Goal: Check status: Check status

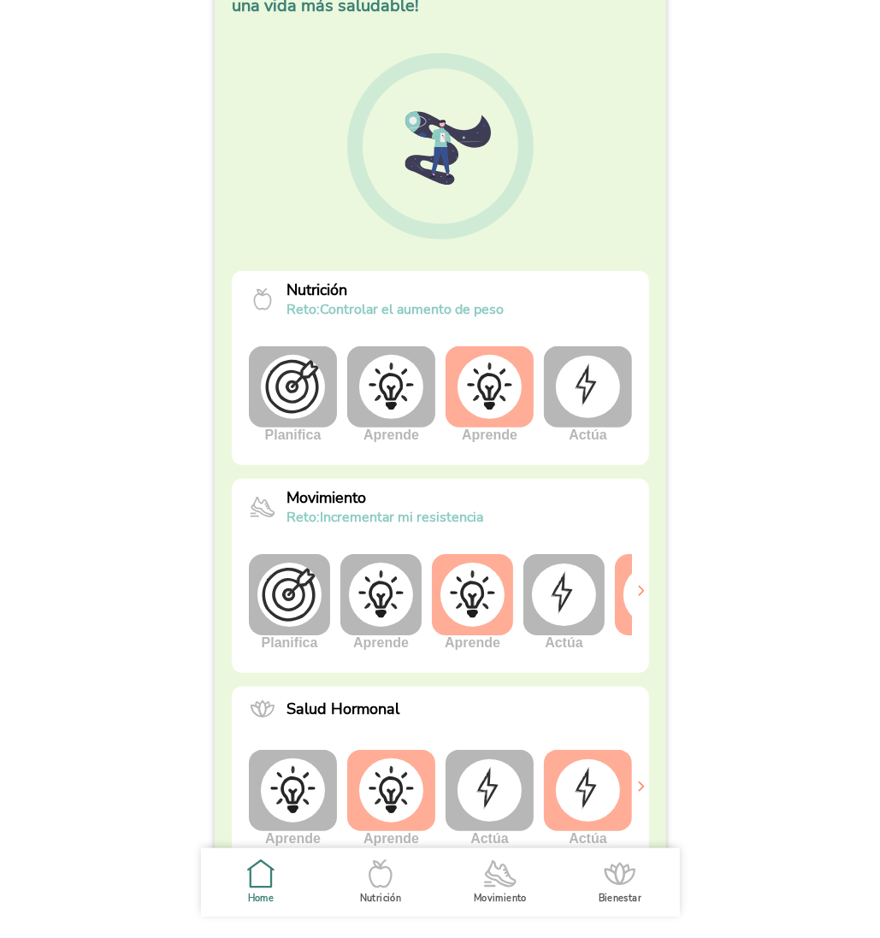
scroll to position [124, 0]
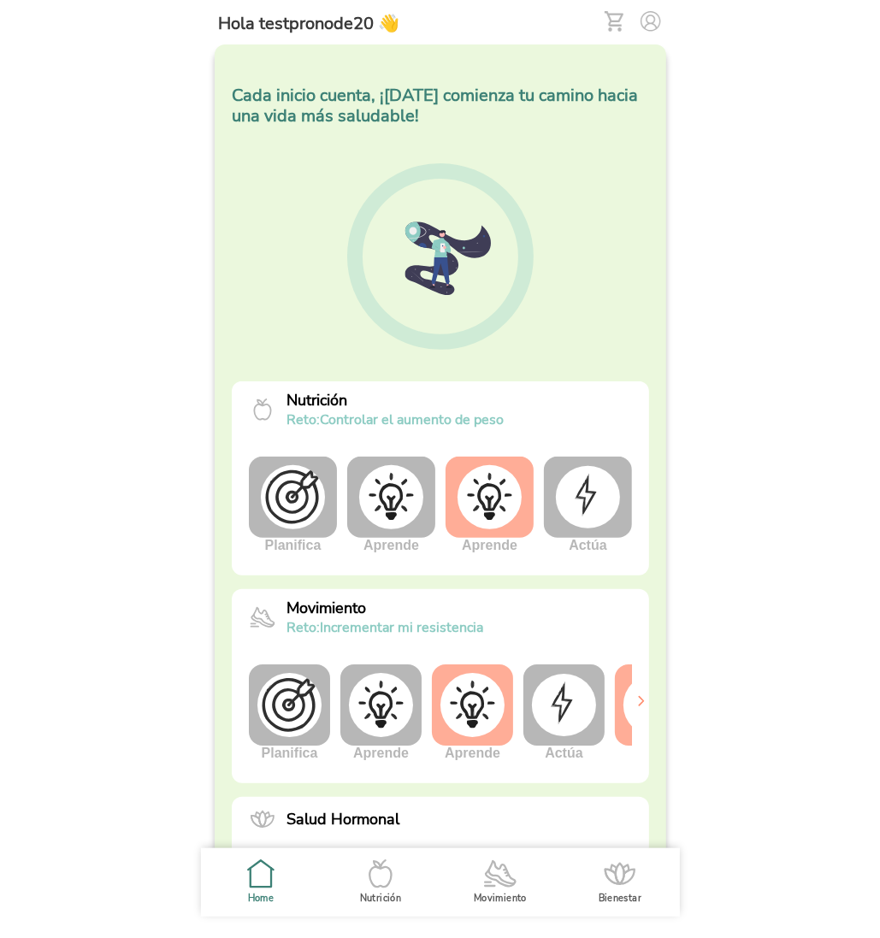
click at [574, 721] on img at bounding box center [564, 705] width 64 height 62
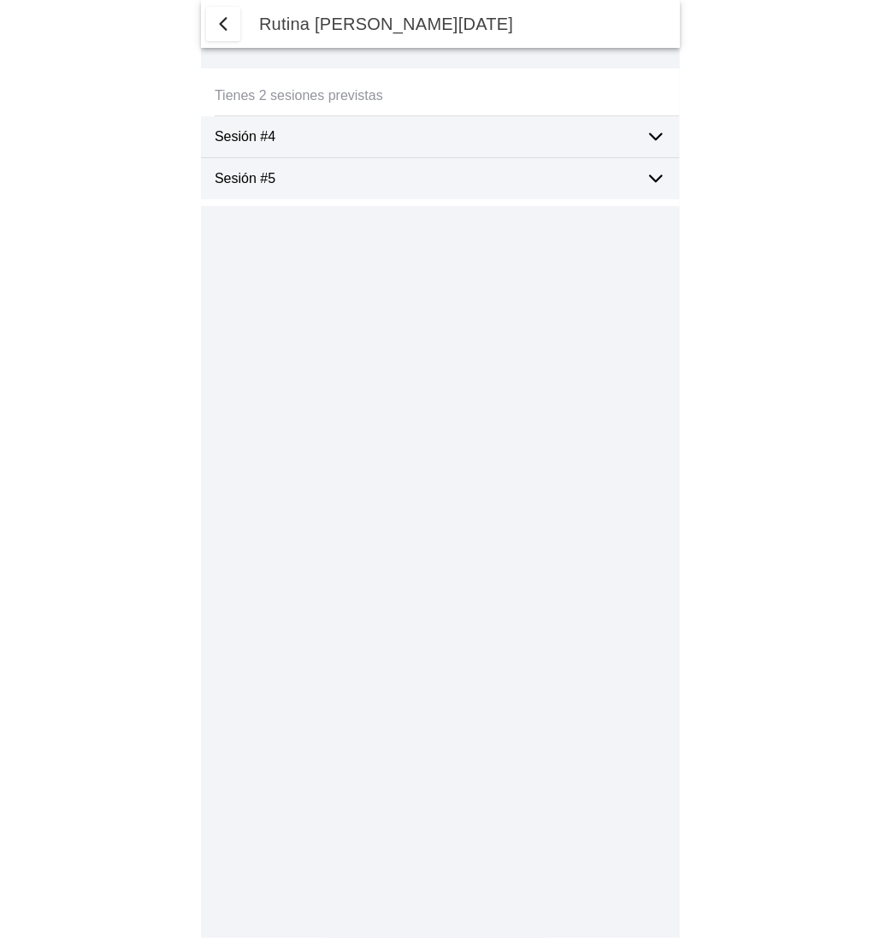
click at [528, 184] on ion-label "Sesión #5" at bounding box center [423, 178] width 417 height 15
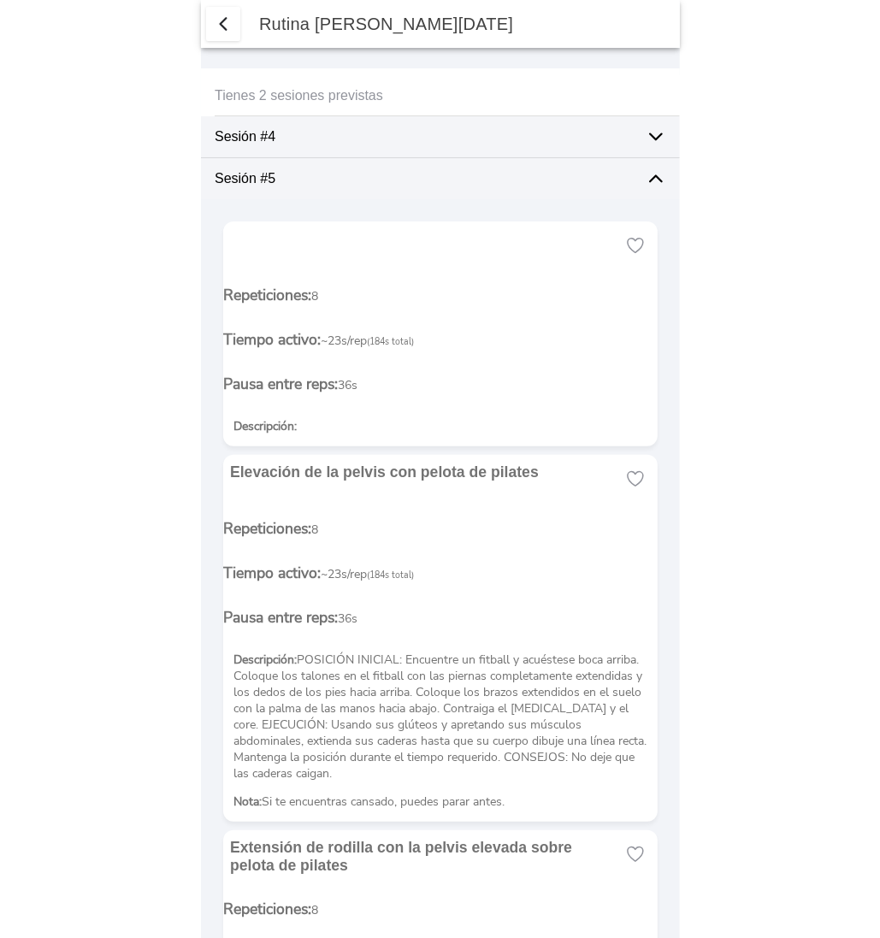
click at [481, 166] on div "Sesión #5" at bounding box center [423, 178] width 417 height 41
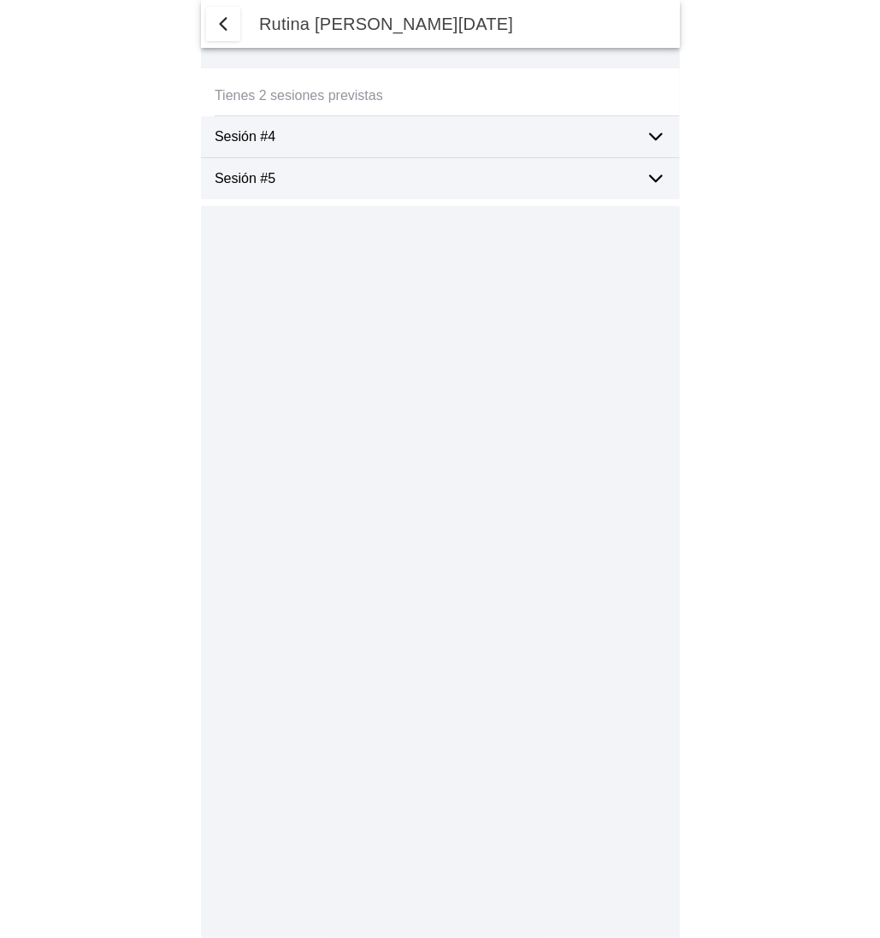
click at [535, 133] on ion-label "Sesión #4" at bounding box center [423, 136] width 417 height 15
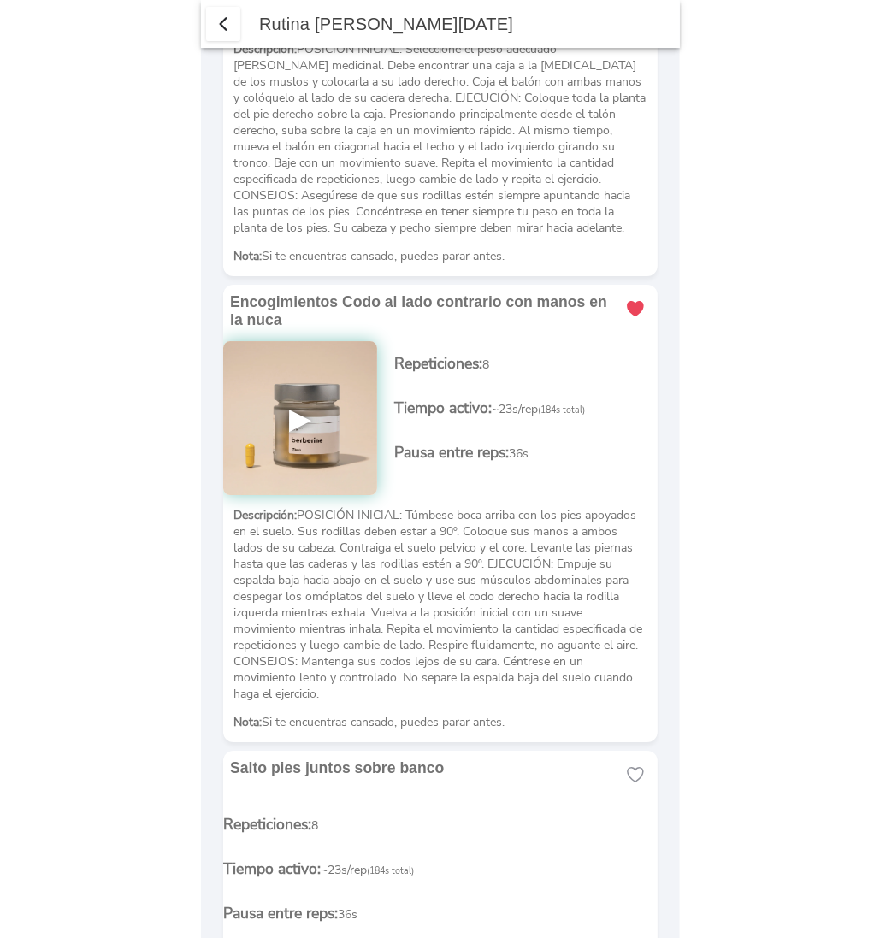
scroll to position [7467, 0]
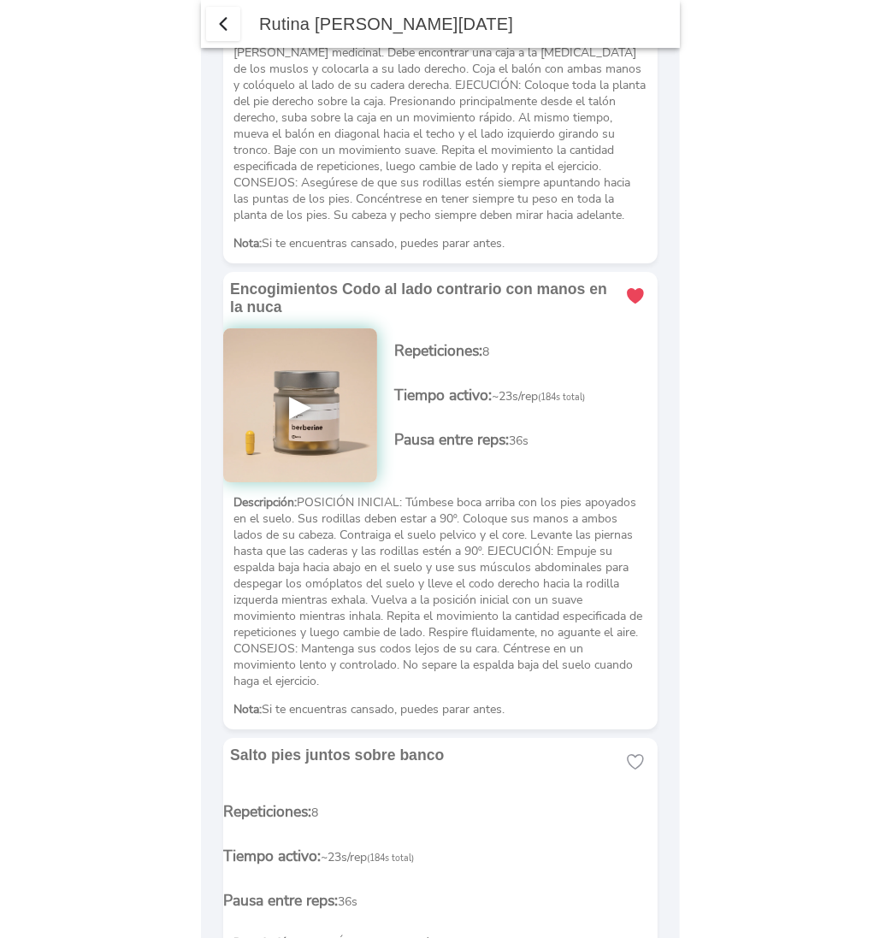
click at [306, 328] on img at bounding box center [300, 405] width 154 height 154
